Goal: Book appointment/travel/reservation

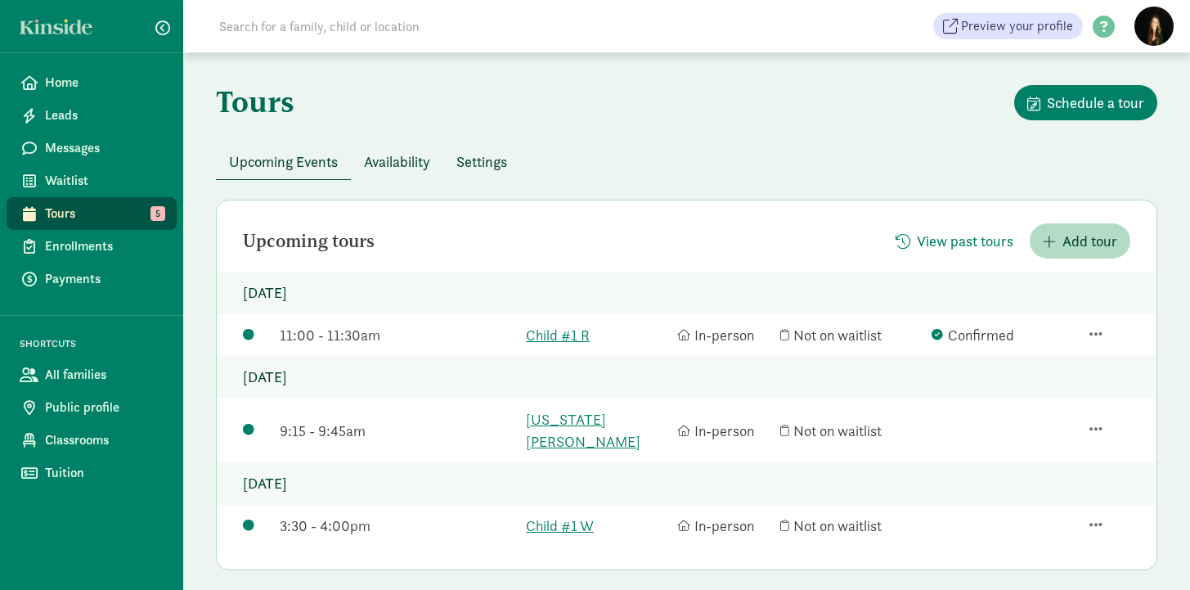
click at [93, 218] on span "Tours" at bounding box center [104, 214] width 119 height 20
click at [573, 337] on link "Child #1 R" at bounding box center [597, 335] width 143 height 22
click at [98, 437] on span "Classrooms" at bounding box center [104, 440] width 119 height 20
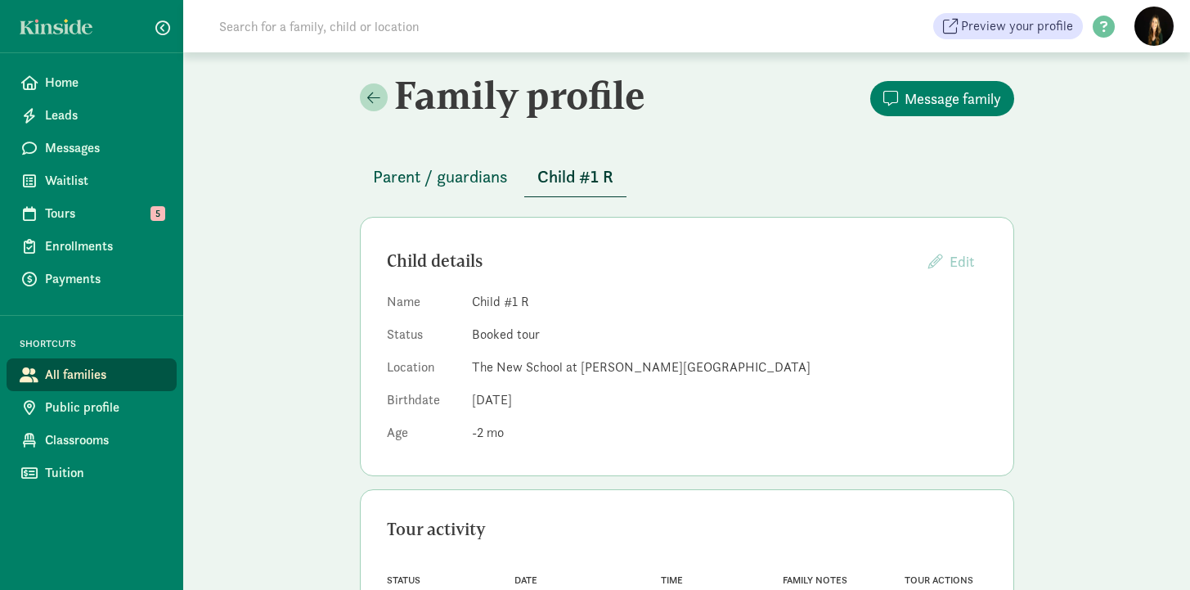
click at [450, 175] on span "Parent / guardians" at bounding box center [440, 177] width 135 height 26
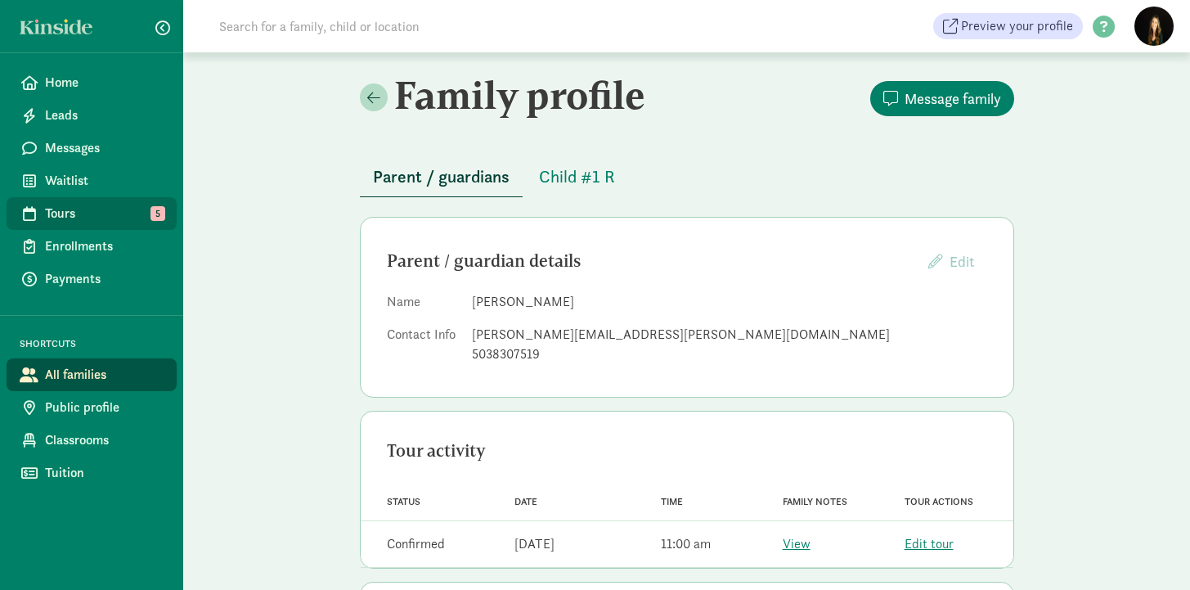
click at [82, 212] on span "Tours" at bounding box center [104, 214] width 119 height 20
